Goal: Transaction & Acquisition: Purchase product/service

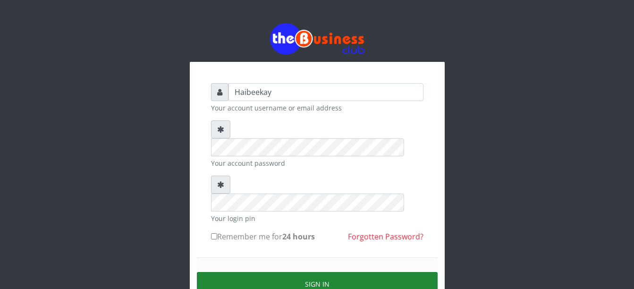
click at [276, 272] on button "Sign in" at bounding box center [317, 284] width 241 height 24
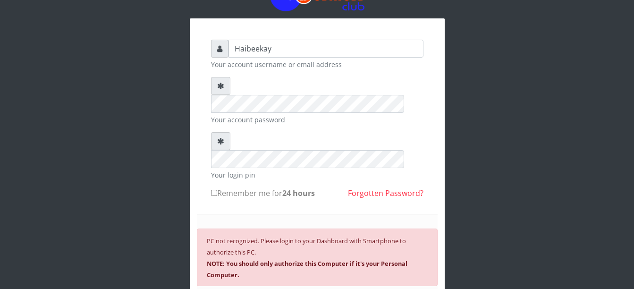
scroll to position [113, 0]
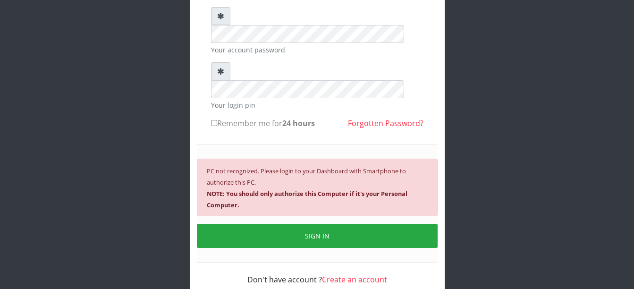
click at [530, 160] on div "Haibeekay Your account username or email address Your account password Your log…" at bounding box center [317, 106] width 538 height 438
click at [462, 72] on div "Haibeekay Your account username or email address Your account password Your log…" at bounding box center [317, 106] width 538 height 438
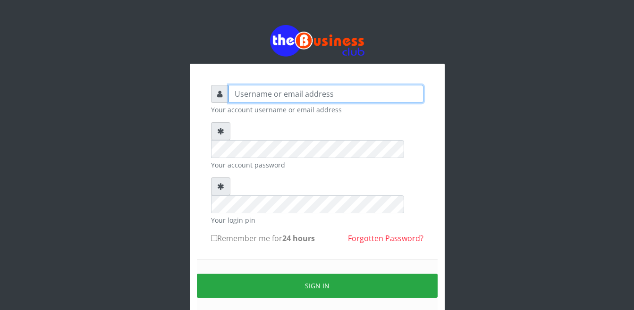
type input "Haibeekay"
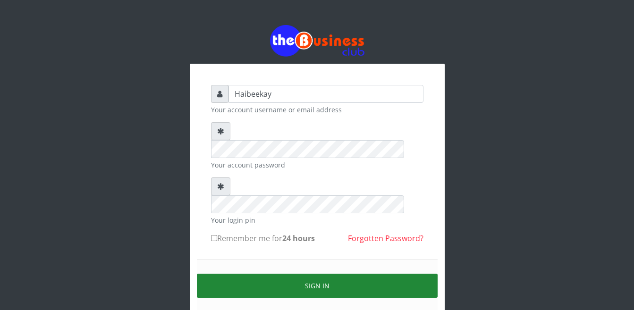
click at [280, 274] on button "Sign in" at bounding box center [317, 286] width 241 height 24
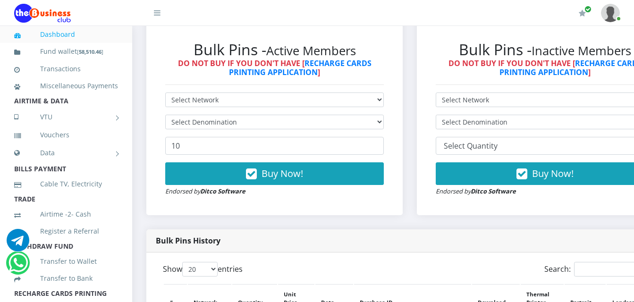
scroll to position [283, 0]
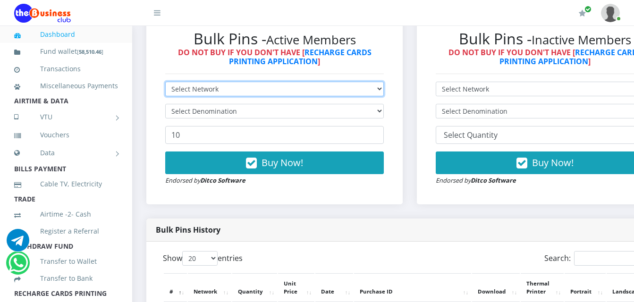
click at [209, 88] on select "Select Network MTN Globacom 9Mobile Airtel" at bounding box center [274, 89] width 219 height 15
select select "MTN"
click at [165, 84] on select "Select Network MTN Globacom 9Mobile Airtel" at bounding box center [274, 89] width 219 height 15
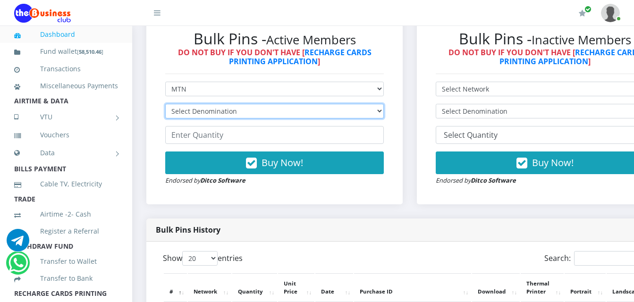
click at [230, 114] on select "Select Denomination MTN NGN100 - ₦96.99 MTN NGN200 - ₦193.98 MTN NGN400 - ₦387.…" at bounding box center [274, 111] width 219 height 15
select select "484.95-500"
click at [165, 106] on select "Select Denomination MTN NGN100 - ₦96.99 MTN NGN200 - ₦193.98 MTN NGN400 - ₦387.…" at bounding box center [274, 111] width 219 height 15
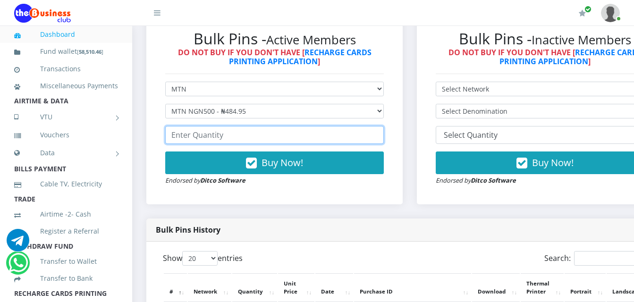
click at [229, 137] on input "number" at bounding box center [274, 135] width 219 height 18
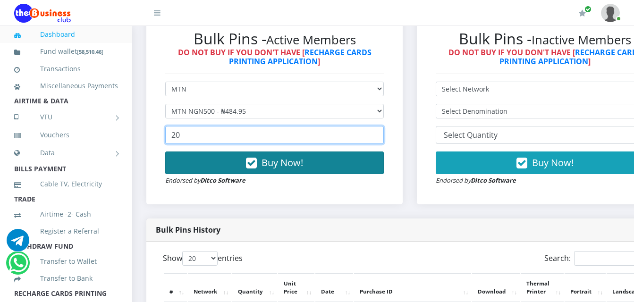
type input "20"
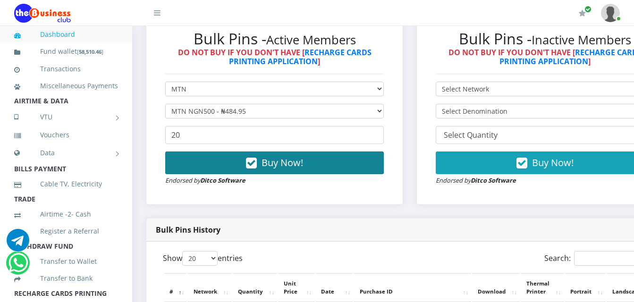
click at [231, 165] on button "Buy Now!" at bounding box center [274, 163] width 219 height 23
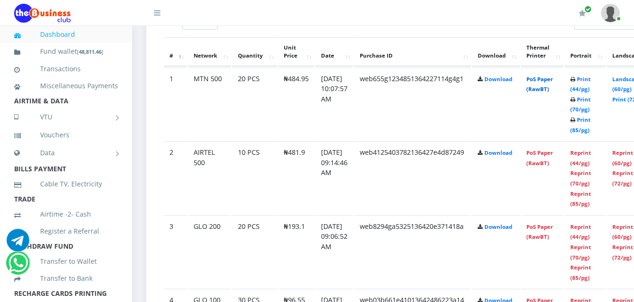
click at [550, 87] on link "PoS Paper (RawBT)" at bounding box center [539, 84] width 26 height 17
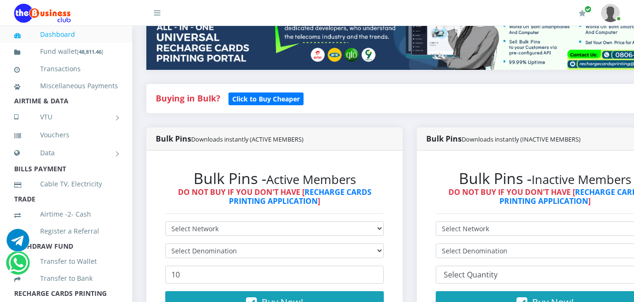
scroll to position [142, 0]
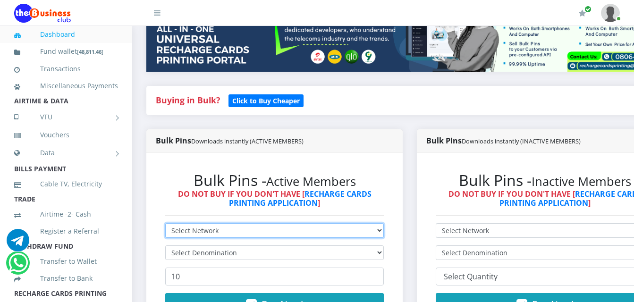
click at [176, 233] on select "Select Network MTN Globacom 9Mobile Airtel" at bounding box center [274, 230] width 219 height 15
select select "MTN"
click at [165, 225] on select "Select Network MTN Globacom 9Mobile Airtel" at bounding box center [274, 230] width 219 height 15
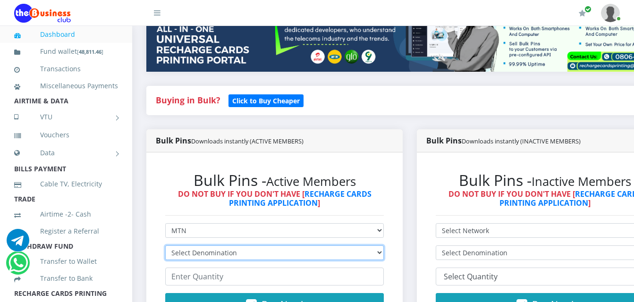
click at [195, 254] on select "Select Denomination MTN NGN100 - ₦96.99 MTN NGN200 - ₦193.98 MTN NGN400 - ₦387.…" at bounding box center [274, 253] width 219 height 15
select select "193.98-200"
click at [165, 247] on select "Select Denomination MTN NGN100 - ₦96.99 MTN NGN200 - ₦193.98 MTN NGN400 - ₦387.…" at bounding box center [274, 253] width 219 height 15
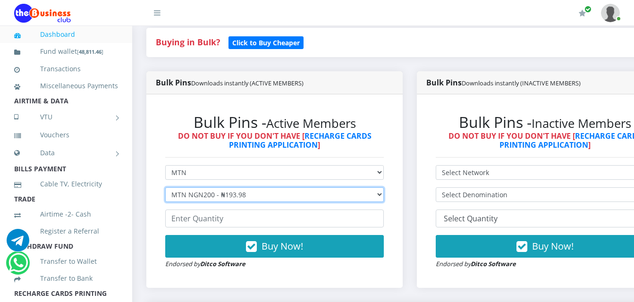
scroll to position [236, 0]
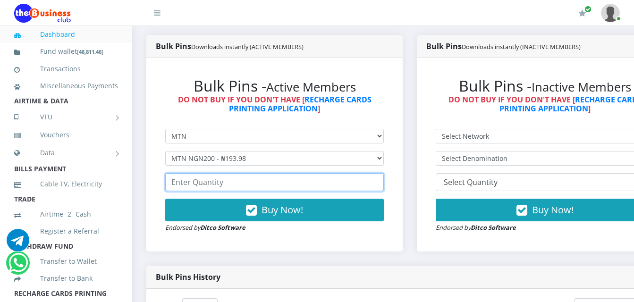
click at [186, 187] on input "number" at bounding box center [274, 182] width 219 height 18
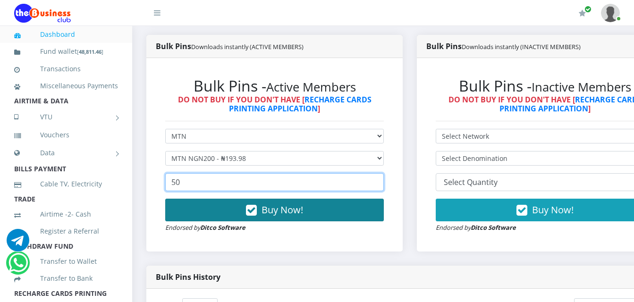
type input "50"
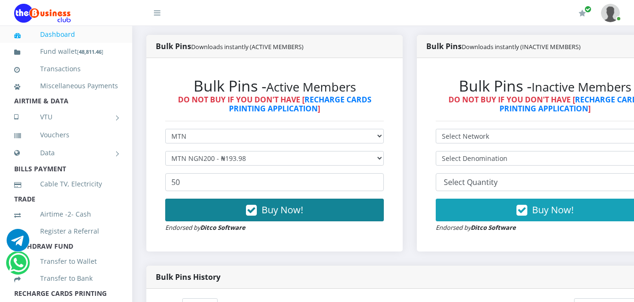
click at [314, 213] on button "Buy Now!" at bounding box center [274, 210] width 219 height 23
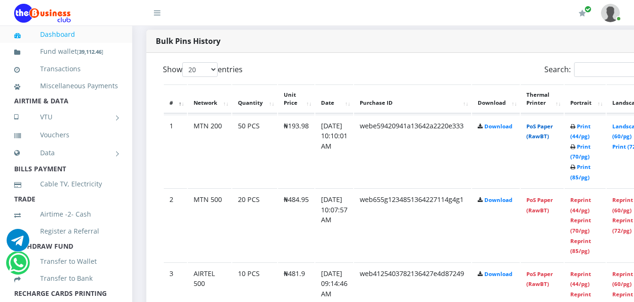
click at [553, 136] on link "PoS Paper (RawBT)" at bounding box center [539, 131] width 26 height 17
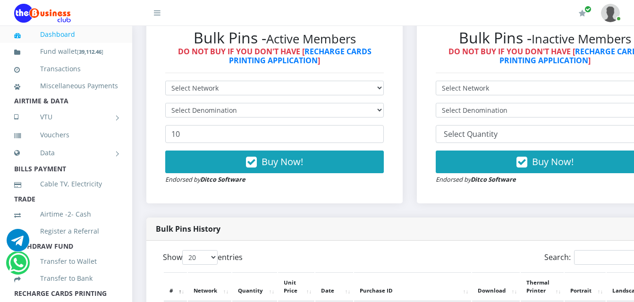
scroll to position [283, 0]
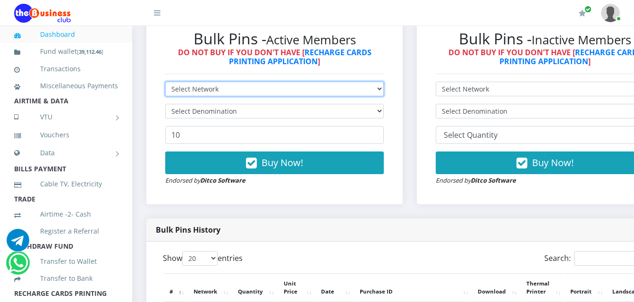
click at [217, 93] on select "Select Network MTN Globacom 9Mobile Airtel" at bounding box center [274, 89] width 219 height 15
select select "MTN"
click at [165, 84] on select "Select Network MTN Globacom 9Mobile Airtel" at bounding box center [274, 89] width 219 height 15
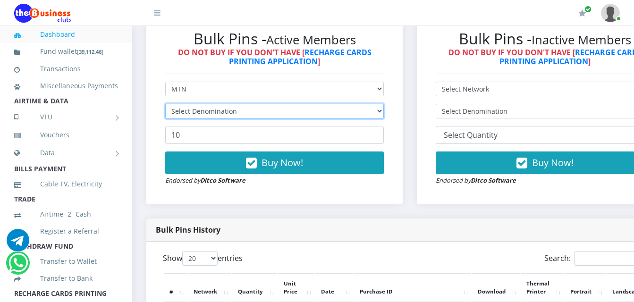
click at [219, 116] on select "Select Denomination" at bounding box center [274, 111] width 219 height 15
select select "193.98-200"
click at [165, 106] on select "Select Denomination MTN NGN100 - ₦96.99 MTN NGN200 - ₦193.98 MTN NGN400 - ₦387.…" at bounding box center [274, 111] width 219 height 15
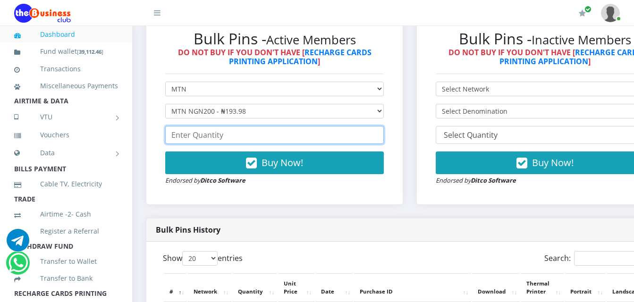
click at [218, 135] on input "number" at bounding box center [274, 135] width 219 height 18
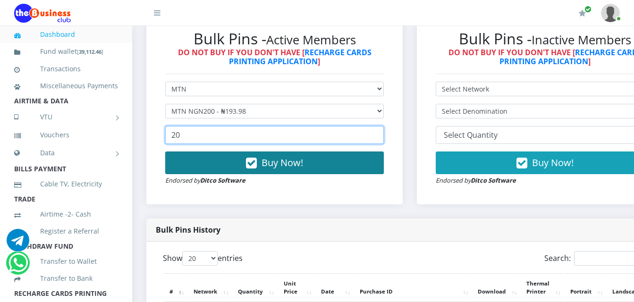
type input "20"
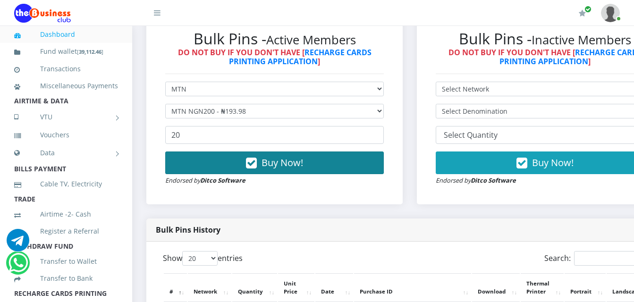
click at [224, 165] on button "Buy Now!" at bounding box center [274, 163] width 219 height 23
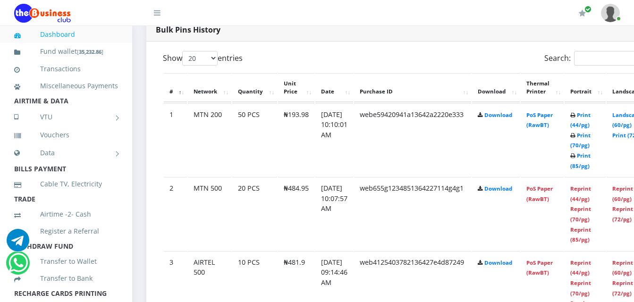
scroll to position [519, 0]
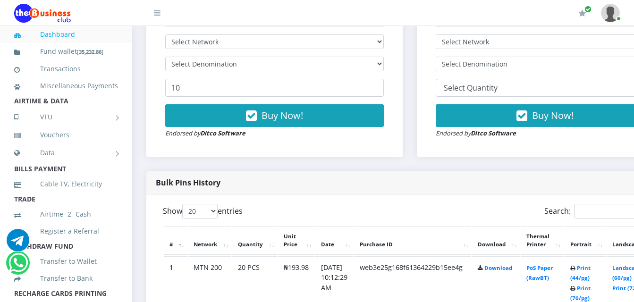
scroll to position [425, 0]
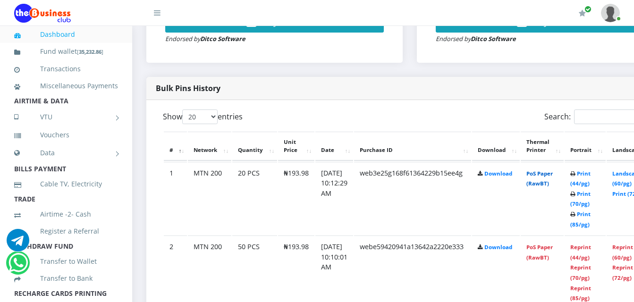
click at [550, 185] on link "PoS Paper (RawBT)" at bounding box center [539, 178] width 26 height 17
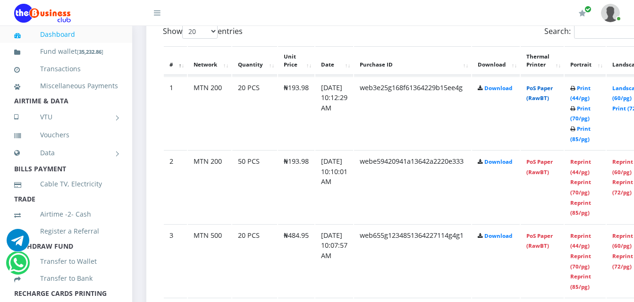
scroll to position [519, 0]
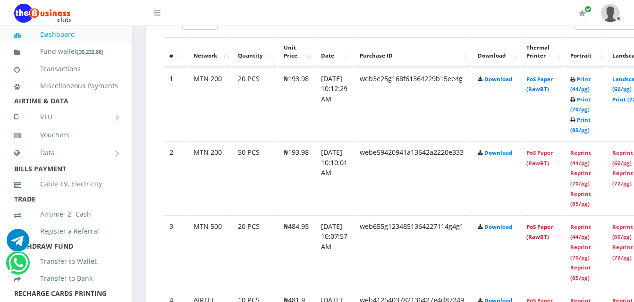
click at [541, 238] on link "PoS Paper (RawBT)" at bounding box center [539, 231] width 26 height 17
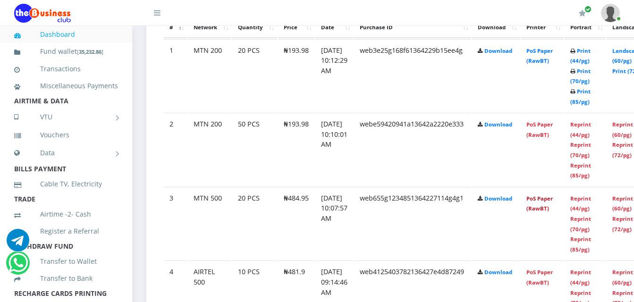
scroll to position [567, 0]
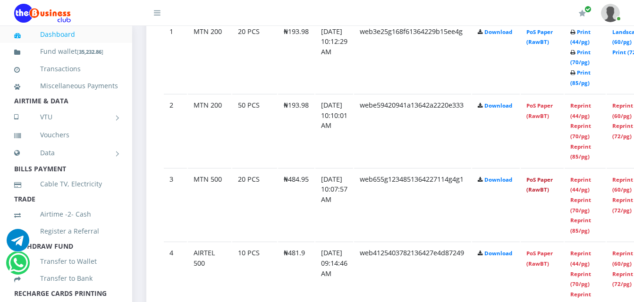
click at [553, 184] on link "PoS Paper (RawBT)" at bounding box center [539, 184] width 26 height 17
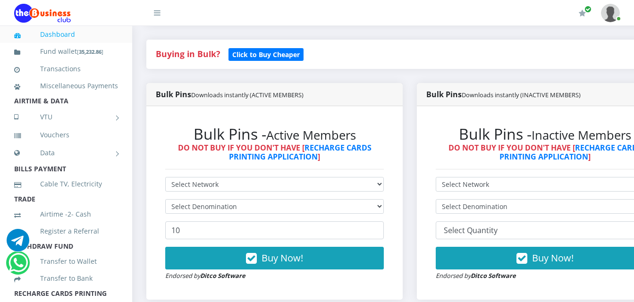
scroll to position [189, 0]
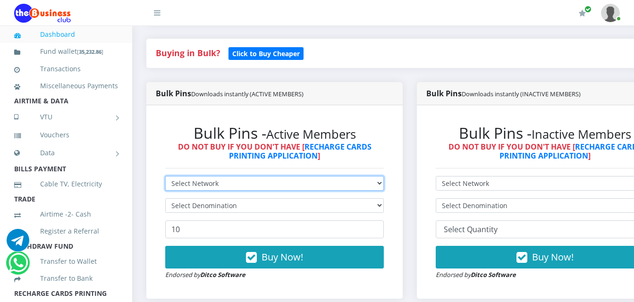
click at [255, 188] on select "Select Network MTN Globacom 9Mobile Airtel" at bounding box center [274, 183] width 219 height 15
select select "MTN"
click at [165, 178] on select "Select Network MTN Globacom 9Mobile Airtel" at bounding box center [274, 183] width 219 height 15
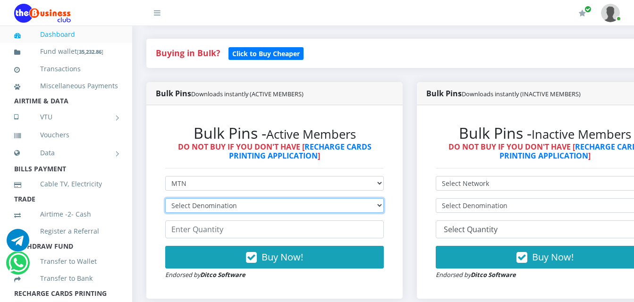
click at [234, 208] on select "Select Denomination MTN NGN100 - ₦96.99 MTN NGN200 - ₦193.98 MTN NGN400 - ₦387.…" at bounding box center [274, 205] width 219 height 15
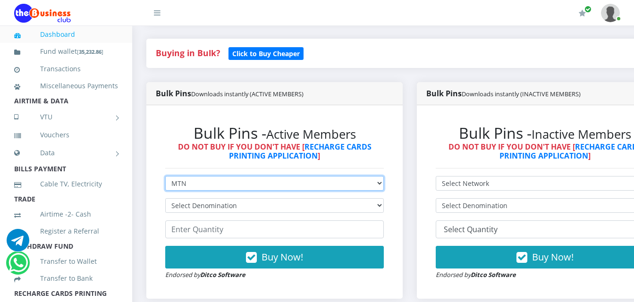
click at [236, 180] on select "Select Network MTN Globacom 9Mobile Airtel" at bounding box center [274, 183] width 219 height 15
select select "Airtel"
click at [165, 178] on select "Select Network MTN Globacom 9Mobile Airtel" at bounding box center [274, 183] width 219 height 15
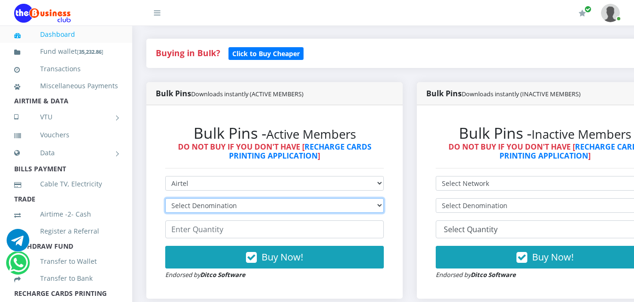
click at [224, 204] on select "Select Denomination" at bounding box center [274, 205] width 219 height 15
click at [165, 200] on select "Select Denomination" at bounding box center [274, 205] width 219 height 15
click at [233, 205] on select "Select Denomination" at bounding box center [274, 205] width 219 height 15
click at [165, 200] on select "Select Denomination" at bounding box center [274, 205] width 219 height 15
click at [384, 206] on select "Select Denomination" at bounding box center [274, 205] width 219 height 15
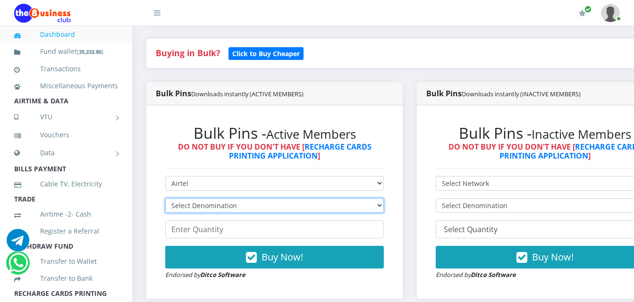
click at [384, 206] on select "Select Denomination" at bounding box center [274, 205] width 219 height 15
click at [358, 208] on select "Select Denomination" at bounding box center [274, 205] width 219 height 15
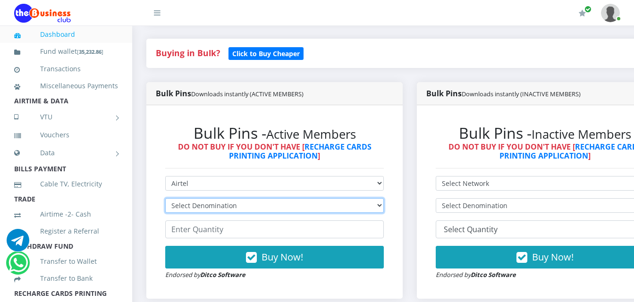
click at [358, 208] on select "Select Denomination" at bounding box center [274, 205] width 219 height 15
click at [188, 205] on select "Select Denomination" at bounding box center [274, 205] width 219 height 15
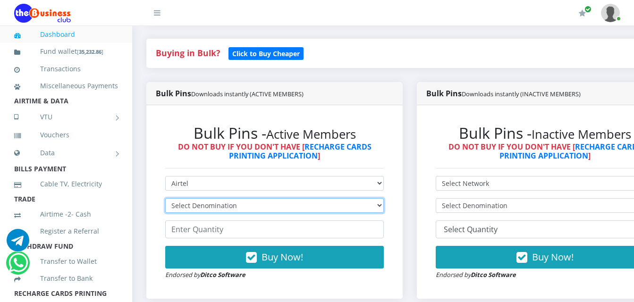
select select "96.38-100"
click at [165, 200] on select "Select Denomination Airtel NGN100 - ₦96.38 Airtel NGN200 - ₦192.76 Airtel NGN50…" at bounding box center [274, 205] width 219 height 15
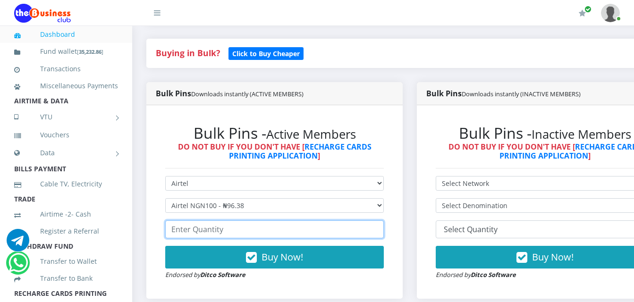
click at [206, 230] on input "number" at bounding box center [274, 230] width 219 height 18
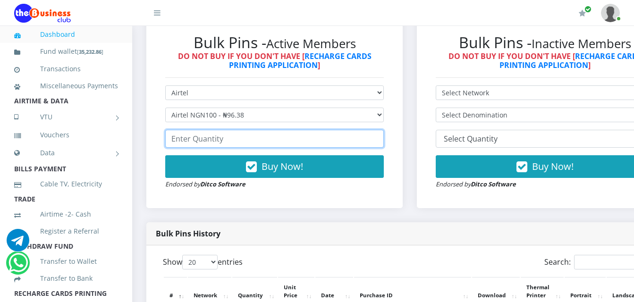
scroll to position [283, 0]
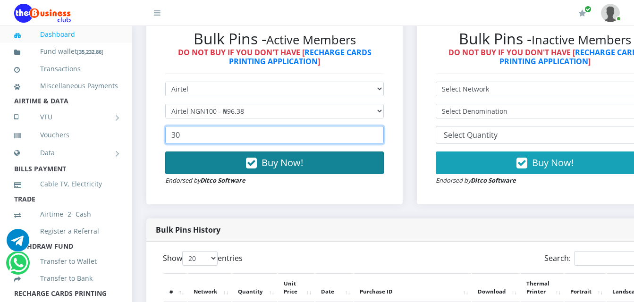
type input "30"
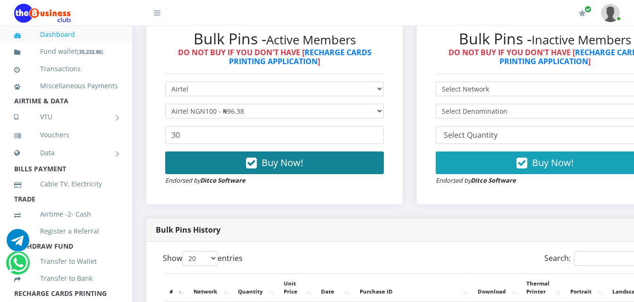
click at [287, 165] on span "Buy Now!" at bounding box center [283, 162] width 42 height 13
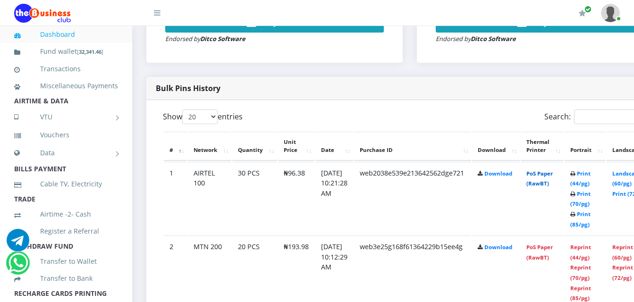
click at [553, 186] on link "PoS Paper (RawBT)" at bounding box center [539, 178] width 26 height 17
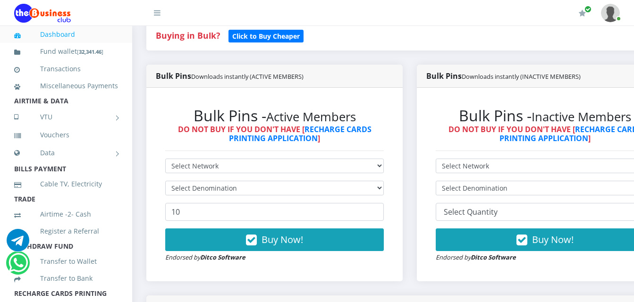
scroll to position [142, 0]
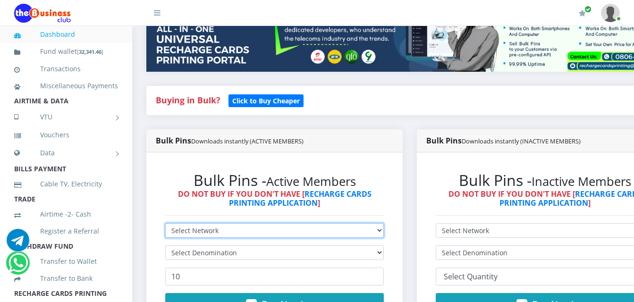
click at [202, 231] on select "Select Network MTN Globacom 9Mobile Airtel" at bounding box center [274, 230] width 219 height 15
select select "Airtel"
click at [165, 225] on select "Select Network MTN Globacom 9Mobile Airtel" at bounding box center [274, 230] width 219 height 15
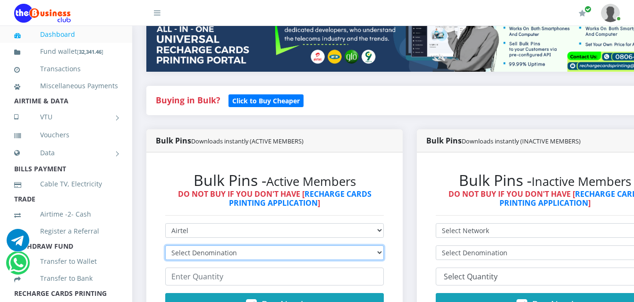
click at [211, 256] on select "Select Denomination Airtel NGN100 - ₦96.38 Airtel NGN200 - ₦192.76 Airtel NGN50…" at bounding box center [274, 253] width 219 height 15
select select "192.76-200"
click at [165, 247] on select "Select Denomination Airtel NGN100 - ₦96.38 Airtel NGN200 - ₦192.76 Airtel NGN50…" at bounding box center [274, 253] width 219 height 15
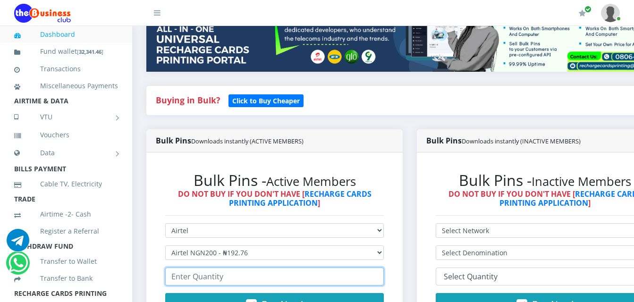
click at [225, 278] on input "number" at bounding box center [274, 277] width 219 height 18
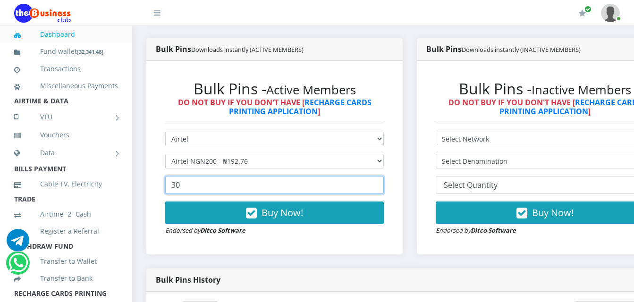
scroll to position [236, 0]
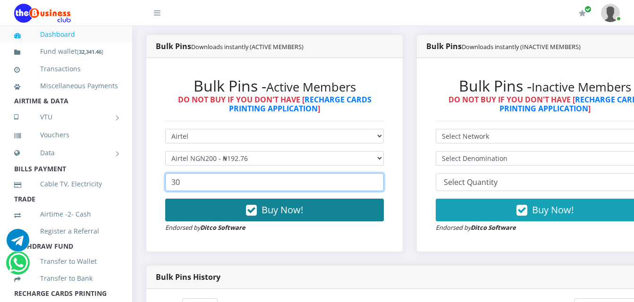
type input "30"
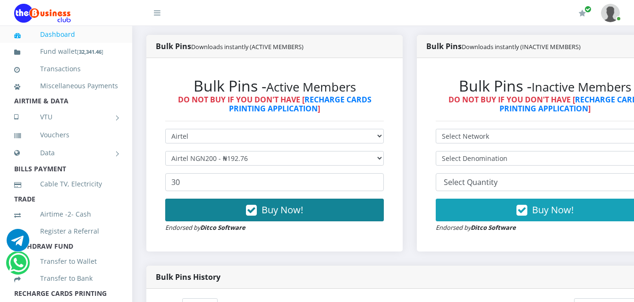
click at [280, 216] on span "Buy Now!" at bounding box center [283, 210] width 42 height 13
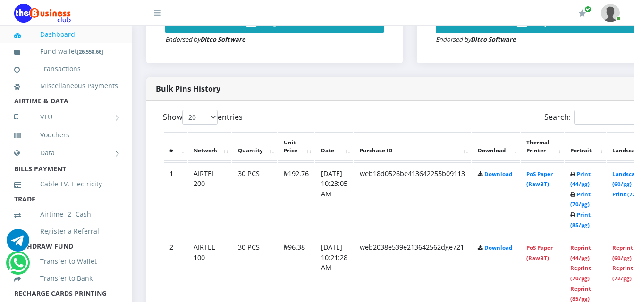
scroll to position [425, 0]
click at [547, 187] on link "PoS Paper (RawBT)" at bounding box center [539, 178] width 26 height 17
click at [551, 187] on link "PoS Paper (RawBT)" at bounding box center [539, 178] width 26 height 17
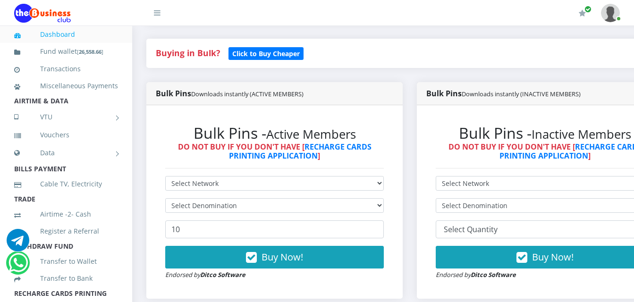
scroll to position [236, 0]
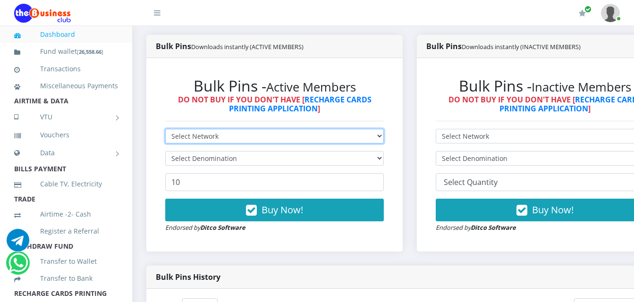
click at [239, 143] on select "Select Network MTN Globacom 9Mobile Airtel" at bounding box center [274, 136] width 219 height 15
select select "Airtel"
click at [165, 131] on select "Select Network MTN Globacom 9Mobile Airtel" at bounding box center [274, 136] width 219 height 15
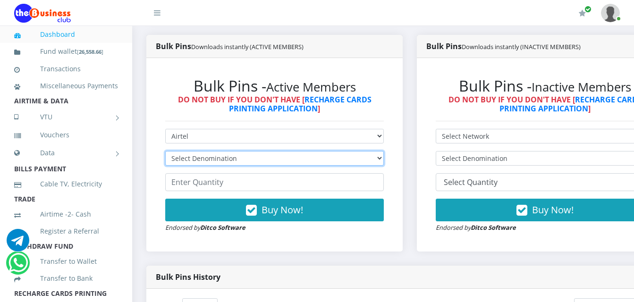
click at [253, 156] on select "Select Denomination Airtel NGN100 - ₦96.38 Airtel NGN200 - ₦192.76 Airtel NGN50…" at bounding box center [274, 158] width 219 height 15
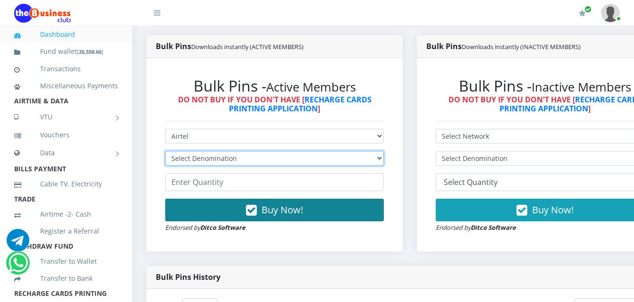
select select "481.9-500"
click at [165, 153] on select "Select Denomination Airtel NGN100 - ₦96.38 Airtel NGN200 - ₦192.76 Airtel NGN50…" at bounding box center [274, 158] width 219 height 15
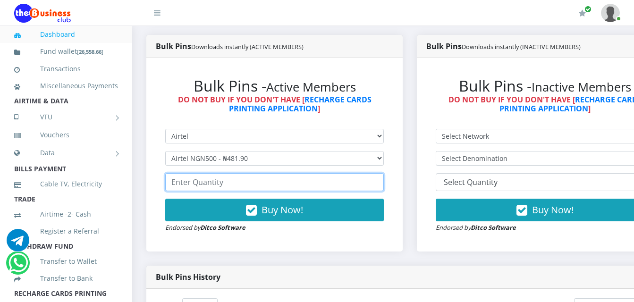
click at [248, 182] on input "number" at bounding box center [274, 182] width 219 height 18
click at [204, 184] on input "number" at bounding box center [274, 182] width 219 height 18
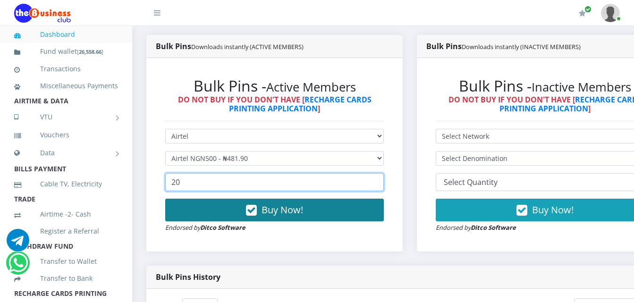
type input "20"
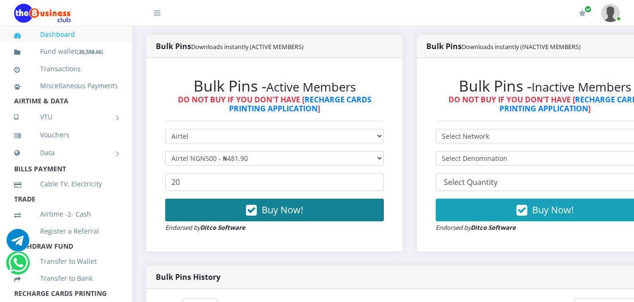
click at [226, 216] on button "Buy Now!" at bounding box center [274, 210] width 219 height 23
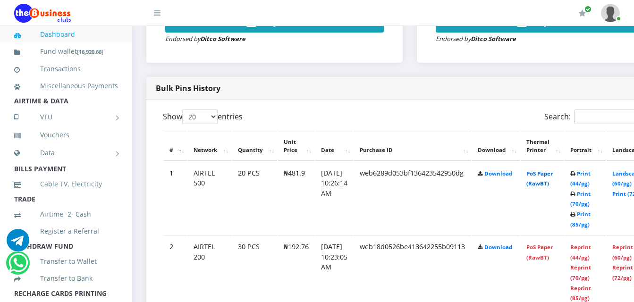
click at [553, 186] on link "PoS Paper (RawBT)" at bounding box center [539, 178] width 26 height 17
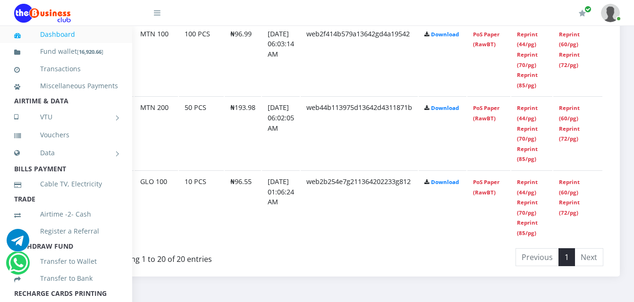
scroll to position [1916, 68]
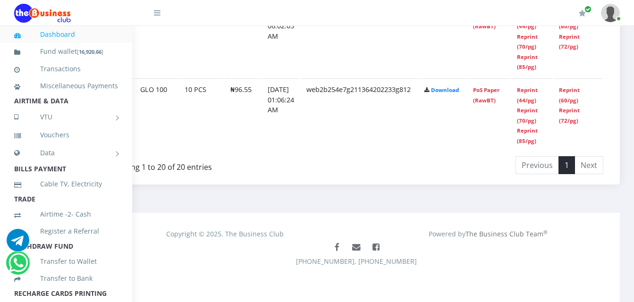
drag, startPoint x: 330, startPoint y: 282, endPoint x: 541, endPoint y: 249, distance: 213.2
click at [541, 249] on div "Facebook Mail Facebook 234(0)8033904377, 234(0)7056665689" at bounding box center [357, 262] width 512 height 47
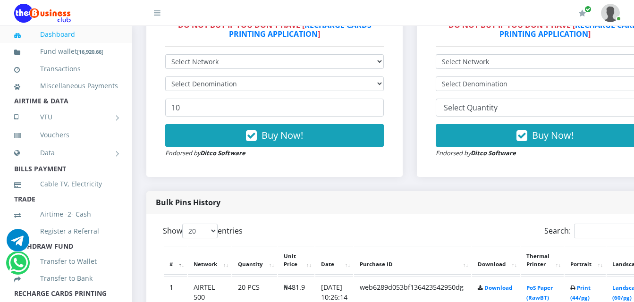
scroll to position [263, 0]
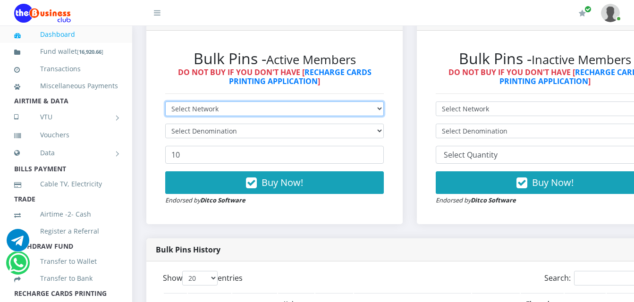
click at [243, 109] on select "Select Network MTN Globacom 9Mobile Airtel" at bounding box center [274, 109] width 219 height 15
select select "Glo"
click at [165, 103] on select "Select Network MTN Globacom 9Mobile Airtel" at bounding box center [274, 109] width 219 height 15
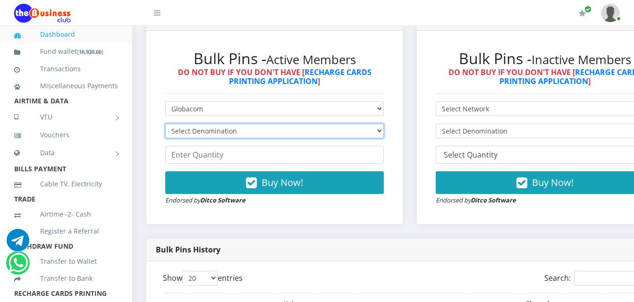
click at [243, 132] on select "Select Denomination Glo NGN100 - ₦96.55 Glo NGN200 - ₦193.10 Glo NGN500 - ₦482.…" at bounding box center [274, 131] width 219 height 15
select select "96.55-100"
click at [165, 126] on select "Select Denomination Glo NGN100 - ₦96.55 Glo NGN200 - ₦193.10 Glo NGN500 - ₦482.…" at bounding box center [274, 131] width 219 height 15
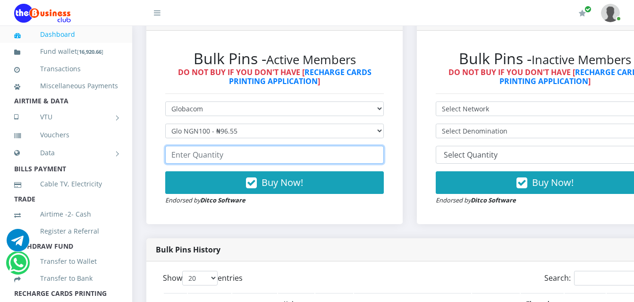
click at [214, 156] on input "number" at bounding box center [274, 155] width 219 height 18
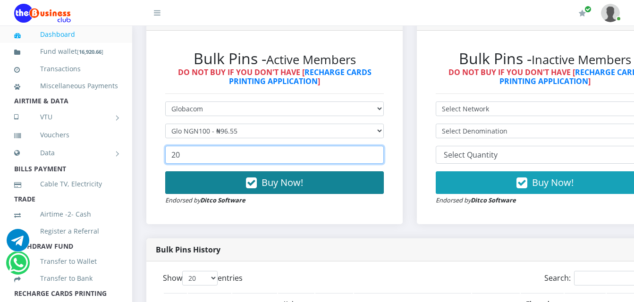
type input "20"
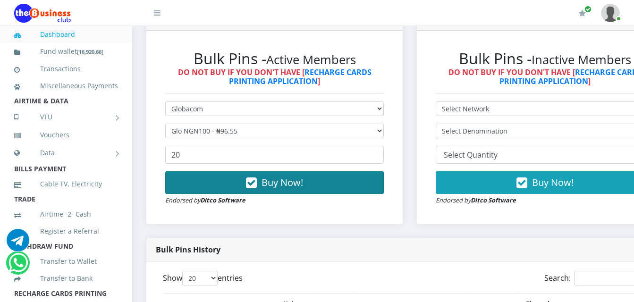
click at [231, 188] on button "Buy Now!" at bounding box center [274, 182] width 219 height 23
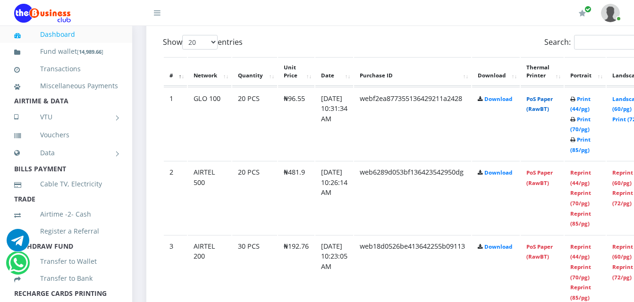
click at [547, 103] on link "PoS Paper (RawBT)" at bounding box center [539, 103] width 26 height 17
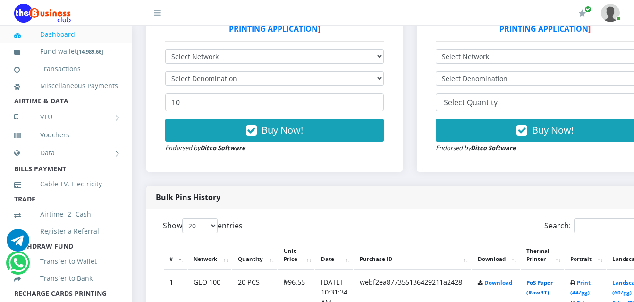
scroll to position [263, 0]
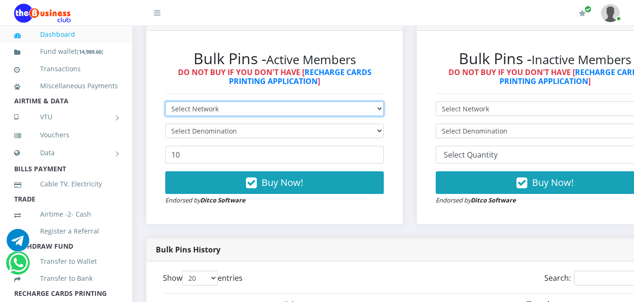
click at [305, 109] on select "Select Network MTN Globacom 9Mobile Airtel" at bounding box center [274, 109] width 219 height 15
select select "Glo"
click at [165, 103] on select "Select Network MTN Globacom 9Mobile Airtel" at bounding box center [274, 109] width 219 height 15
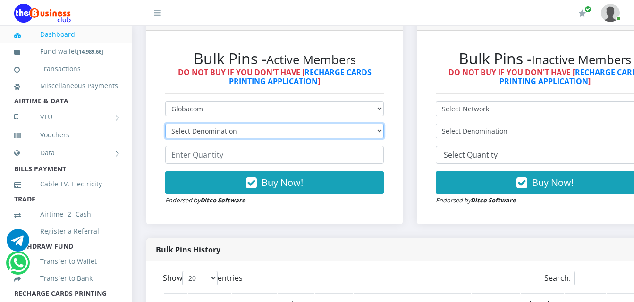
click at [248, 133] on select "Select Denomination Glo NGN100 - ₦96.55 Glo NGN200 - ₦193.10 Glo NGN500 - ₦482.…" at bounding box center [274, 131] width 219 height 15
select select "193.1-200"
click at [165, 126] on select "Select Denomination Glo NGN100 - ₦96.55 Glo NGN200 - ₦193.10 Glo NGN500 - ₦482.…" at bounding box center [274, 131] width 219 height 15
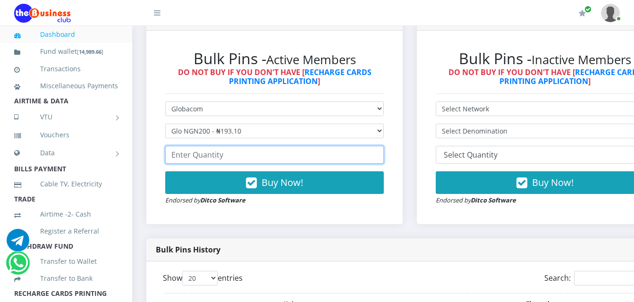
click at [239, 160] on input "number" at bounding box center [274, 155] width 219 height 18
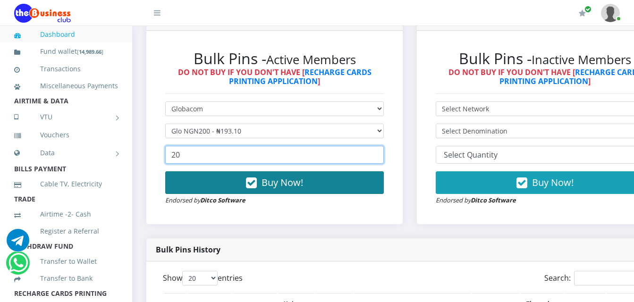
type input "20"
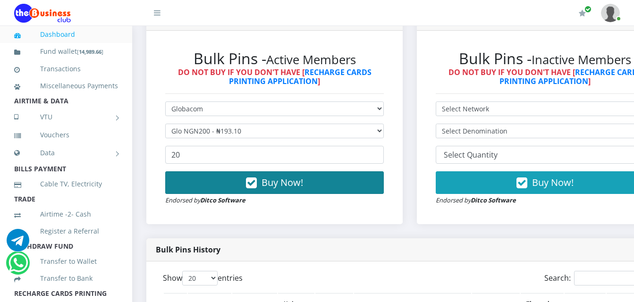
click at [250, 188] on icon "button" at bounding box center [251, 182] width 11 height 9
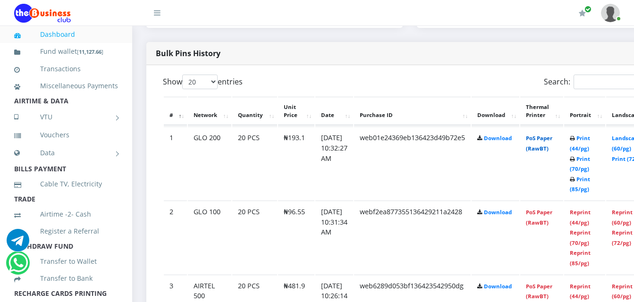
click at [548, 151] on link "PoS Paper (RawBT)" at bounding box center [539, 143] width 26 height 17
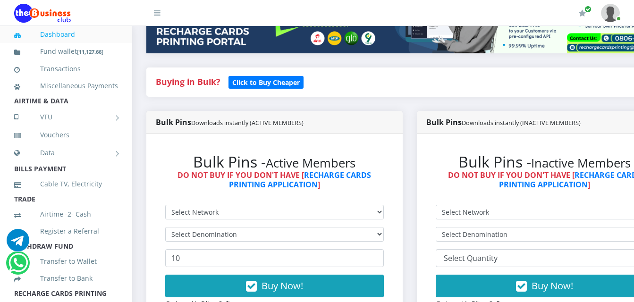
scroll to position [177, 0]
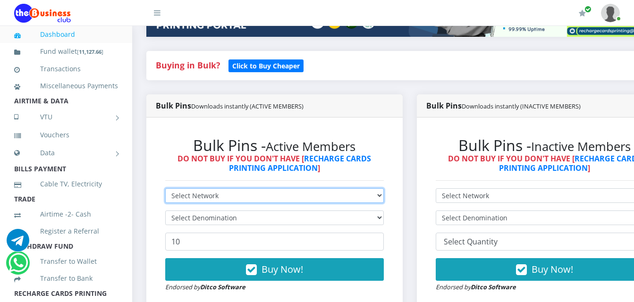
click at [210, 196] on select "Select Network MTN Globacom 9Mobile Airtel" at bounding box center [274, 195] width 219 height 15
select select "MTN"
click at [165, 190] on select "Select Network MTN Globacom 9Mobile Airtel" at bounding box center [274, 195] width 219 height 15
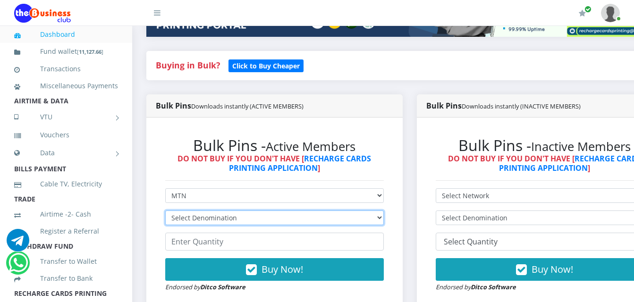
click at [215, 220] on select "Select Denomination MTN NGN100 - ₦96.99 MTN NGN200 - ₦193.98 MTN NGN400 - ₦387.…" at bounding box center [274, 218] width 219 height 15
select select "96.99-100"
click at [165, 212] on select "Select Denomination MTN NGN100 - ₦96.99 MTN NGN200 - ₦193.98 MTN NGN400 - ₦387.…" at bounding box center [274, 218] width 219 height 15
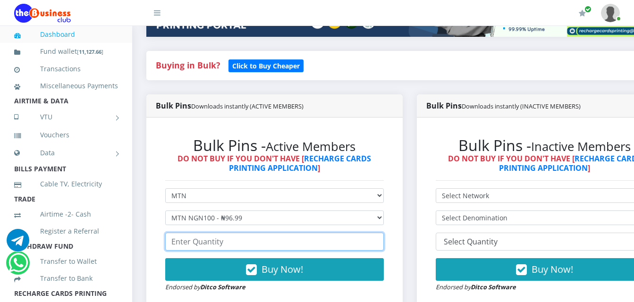
click at [233, 250] on input "number" at bounding box center [274, 242] width 219 height 18
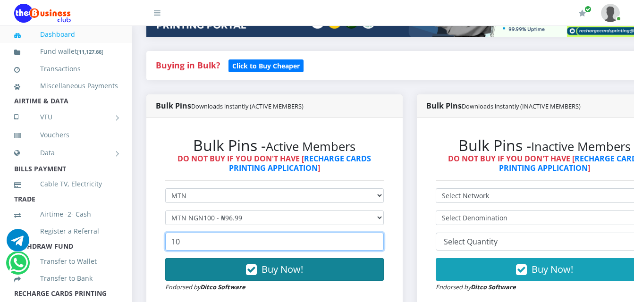
type input "10"
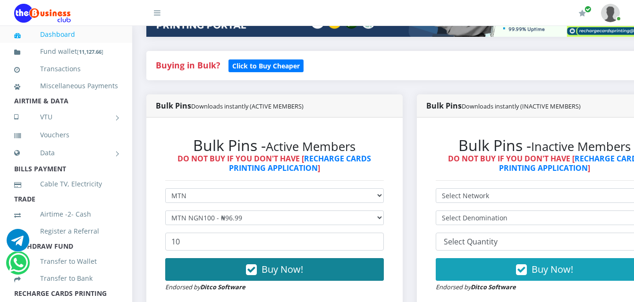
click at [224, 271] on button "Buy Now!" at bounding box center [274, 269] width 219 height 23
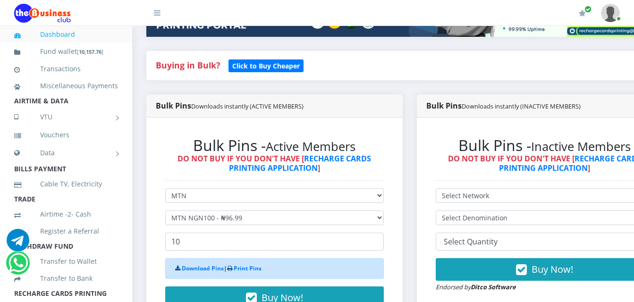
scroll to position [224, 0]
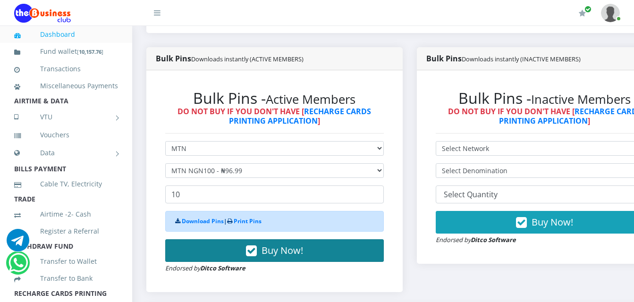
click at [251, 254] on icon "button" at bounding box center [251, 250] width 11 height 9
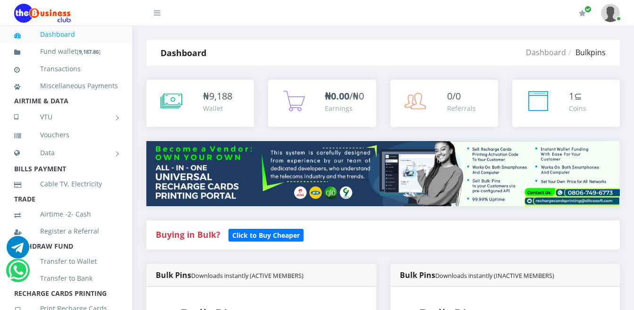
scroll to position [214, 0]
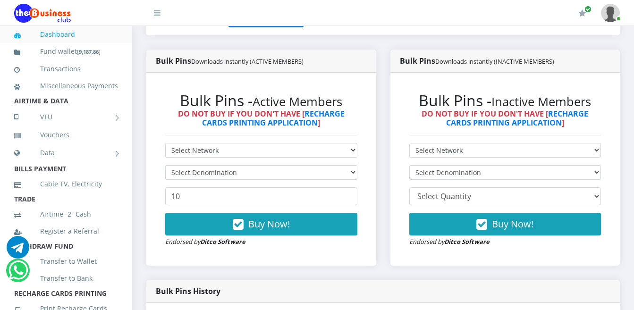
select select "MTN"
click at [165, 143] on select "Select Network MTN Globacom 9Mobile Airtel" at bounding box center [261, 150] width 192 height 15
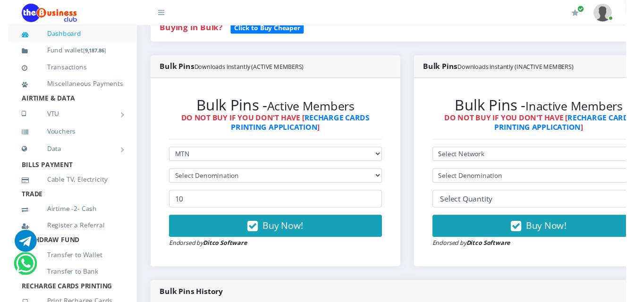
scroll to position [224, 0]
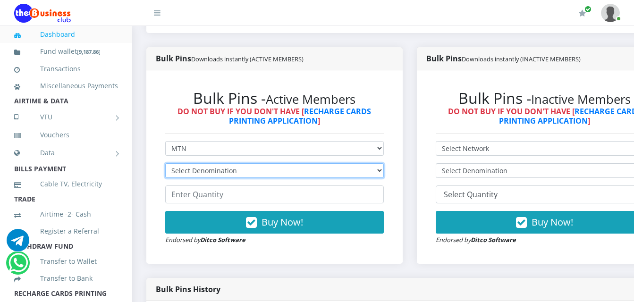
click at [240, 171] on select "Select Denomination MTN NGN100 - ₦96.99 MTN NGN200 - ₦193.98 MTN NGN400 - ₦387.…" at bounding box center [274, 170] width 219 height 15
select select "193.98-200"
click at [165, 165] on select "Select Denomination MTN NGN100 - ₦96.99 MTN NGN200 - ₦193.98 MTN NGN400 - ₦387.…" at bounding box center [274, 170] width 219 height 15
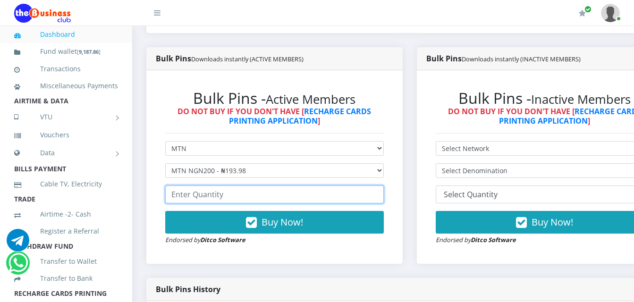
click at [278, 203] on input "number" at bounding box center [274, 195] width 219 height 18
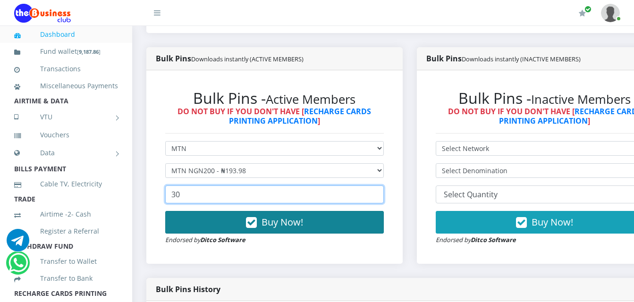
type input "30"
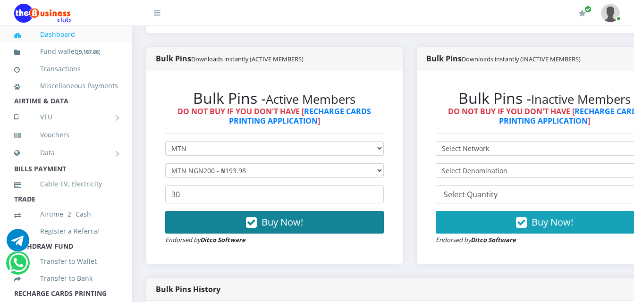
click at [293, 227] on span "Buy Now!" at bounding box center [283, 222] width 42 height 13
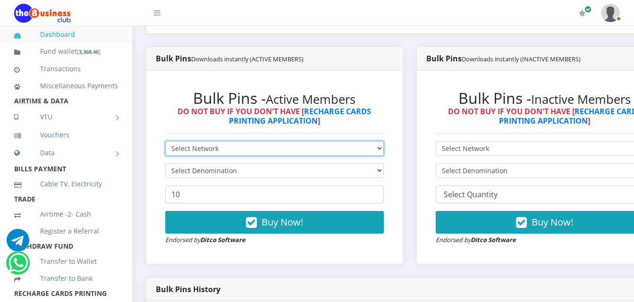
click at [194, 146] on select "Select Network MTN Globacom 9Mobile Airtel" at bounding box center [274, 148] width 219 height 15
select select "MTN"
click at [165, 143] on select "Select Network MTN Globacom 9Mobile Airtel" at bounding box center [274, 148] width 219 height 15
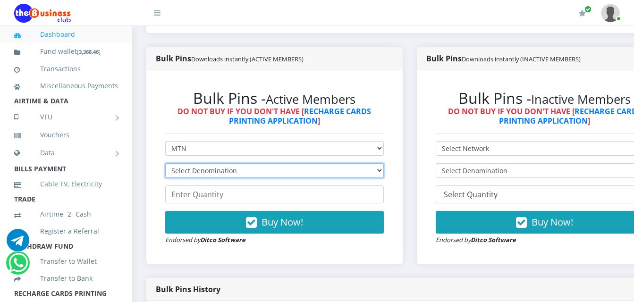
click at [205, 173] on select "Select Denomination MTN NGN100 - ₦96.99 MTN NGN200 - ₦193.98 MTN NGN400 - ₦387.…" at bounding box center [274, 170] width 219 height 15
select select "96.99-100"
click at [165, 165] on select "Select Denomination MTN NGN100 - ₦96.99 MTN NGN200 - ₦193.98 MTN NGN400 - ₦387.…" at bounding box center [274, 170] width 219 height 15
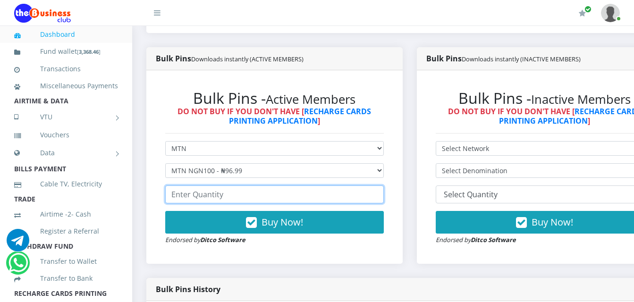
click at [208, 197] on input "number" at bounding box center [274, 195] width 219 height 18
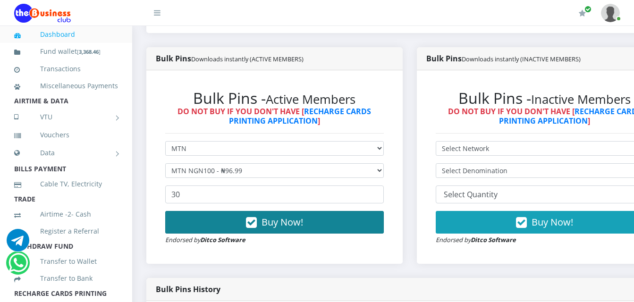
click at [356, 228] on button "Buy Now!" at bounding box center [274, 222] width 219 height 23
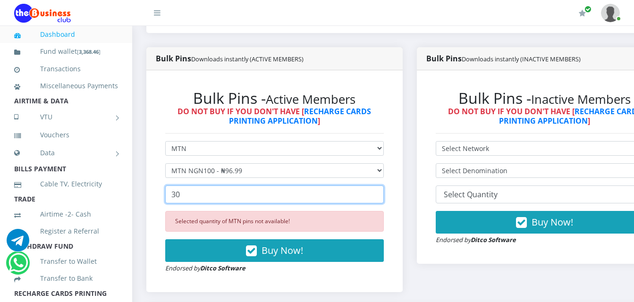
click at [240, 199] on input "30" at bounding box center [274, 195] width 219 height 18
type input "3"
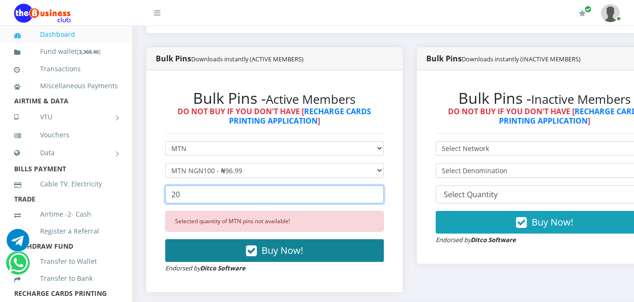
type input "20"
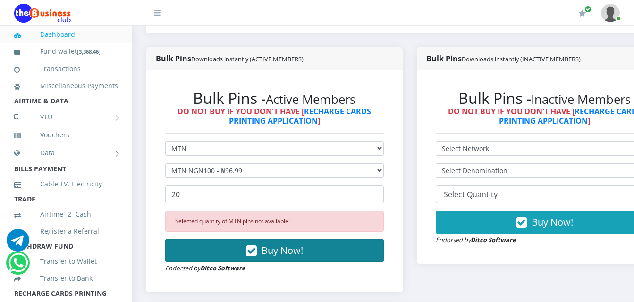
click at [289, 253] on span "Buy Now!" at bounding box center [283, 250] width 42 height 13
